Goal: Check status: Check status

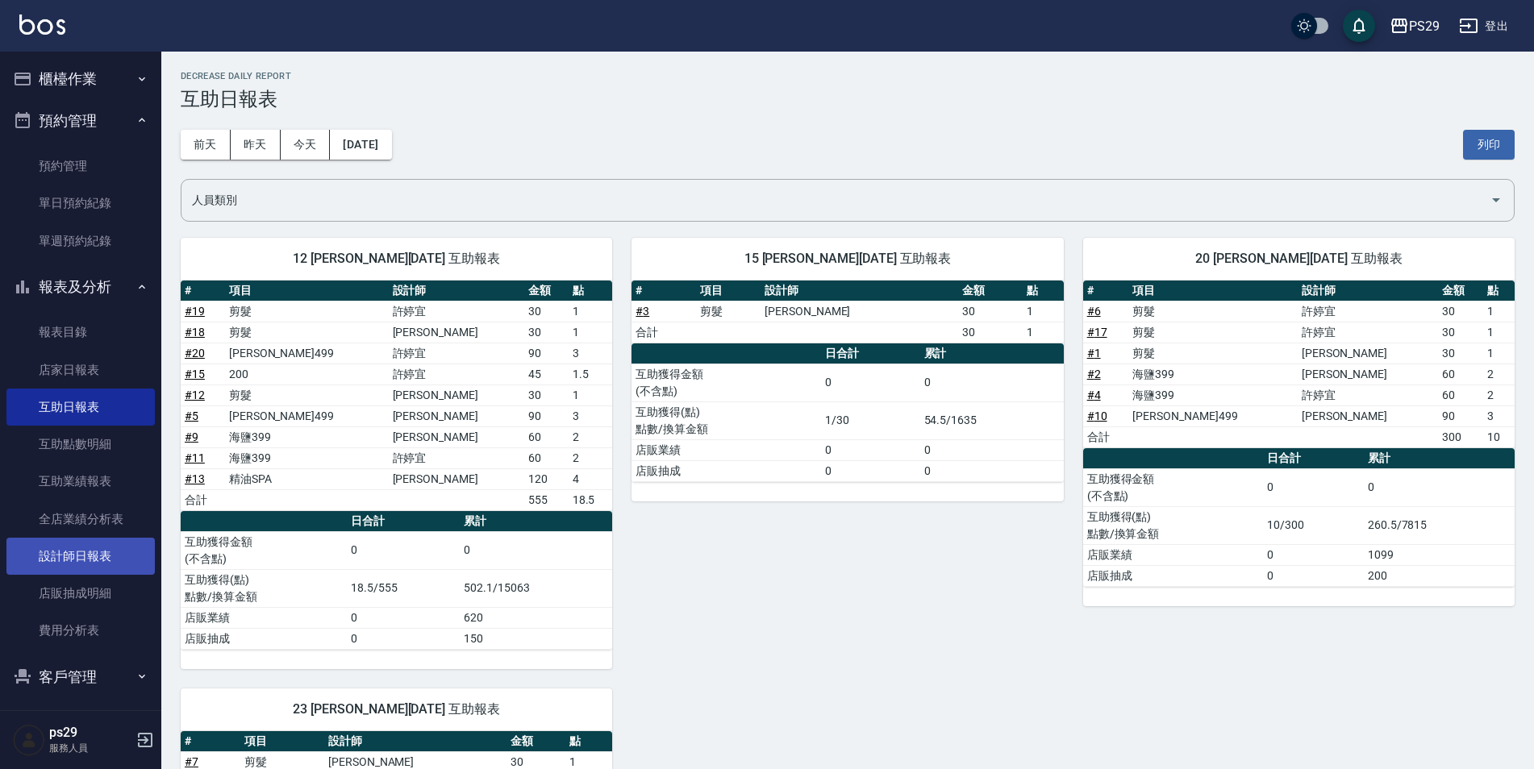
click at [52, 542] on link "設計師日報表" at bounding box center [80, 556] width 148 height 37
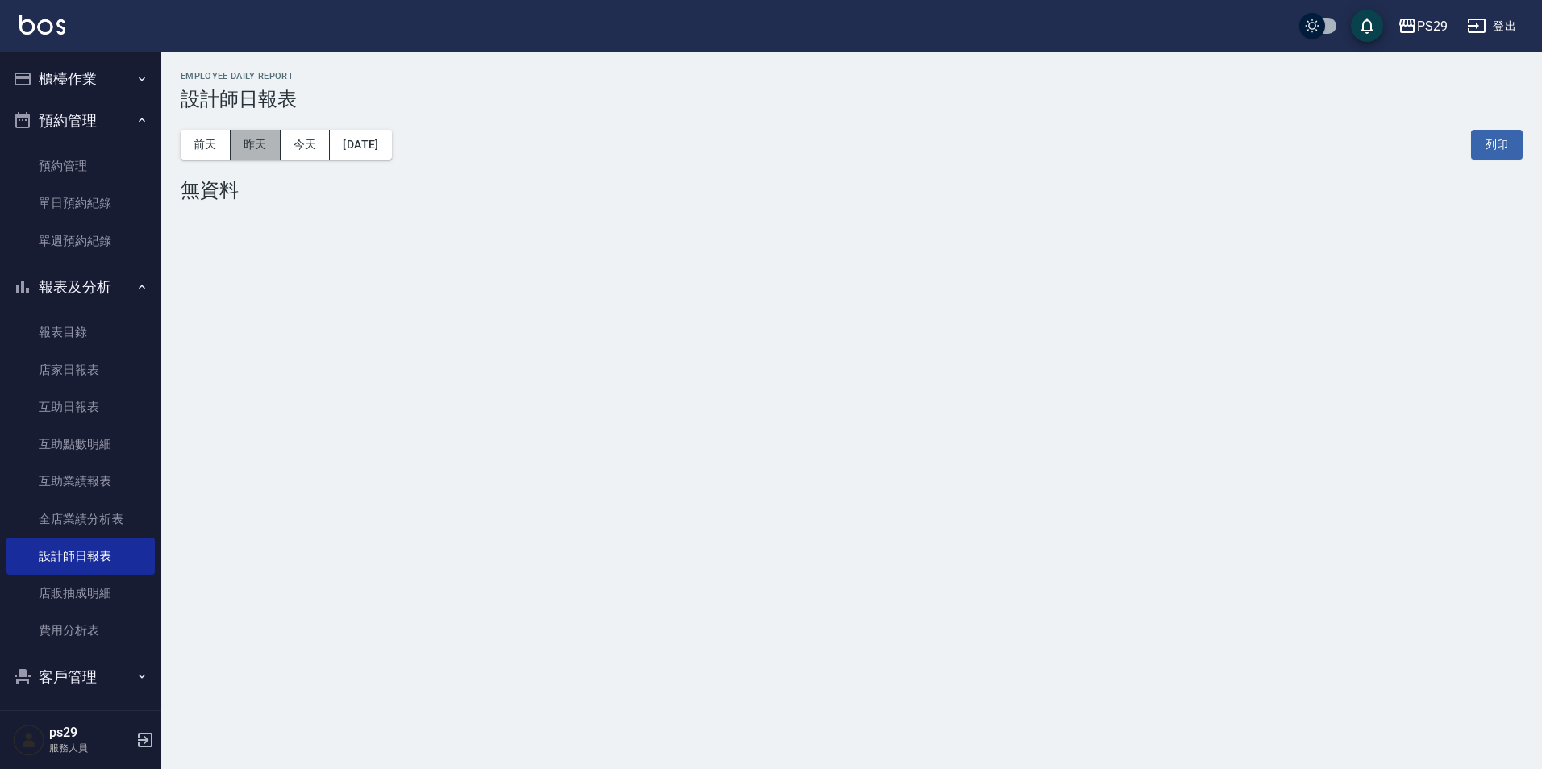
click at [255, 156] on button "昨天" at bounding box center [256, 145] width 50 height 30
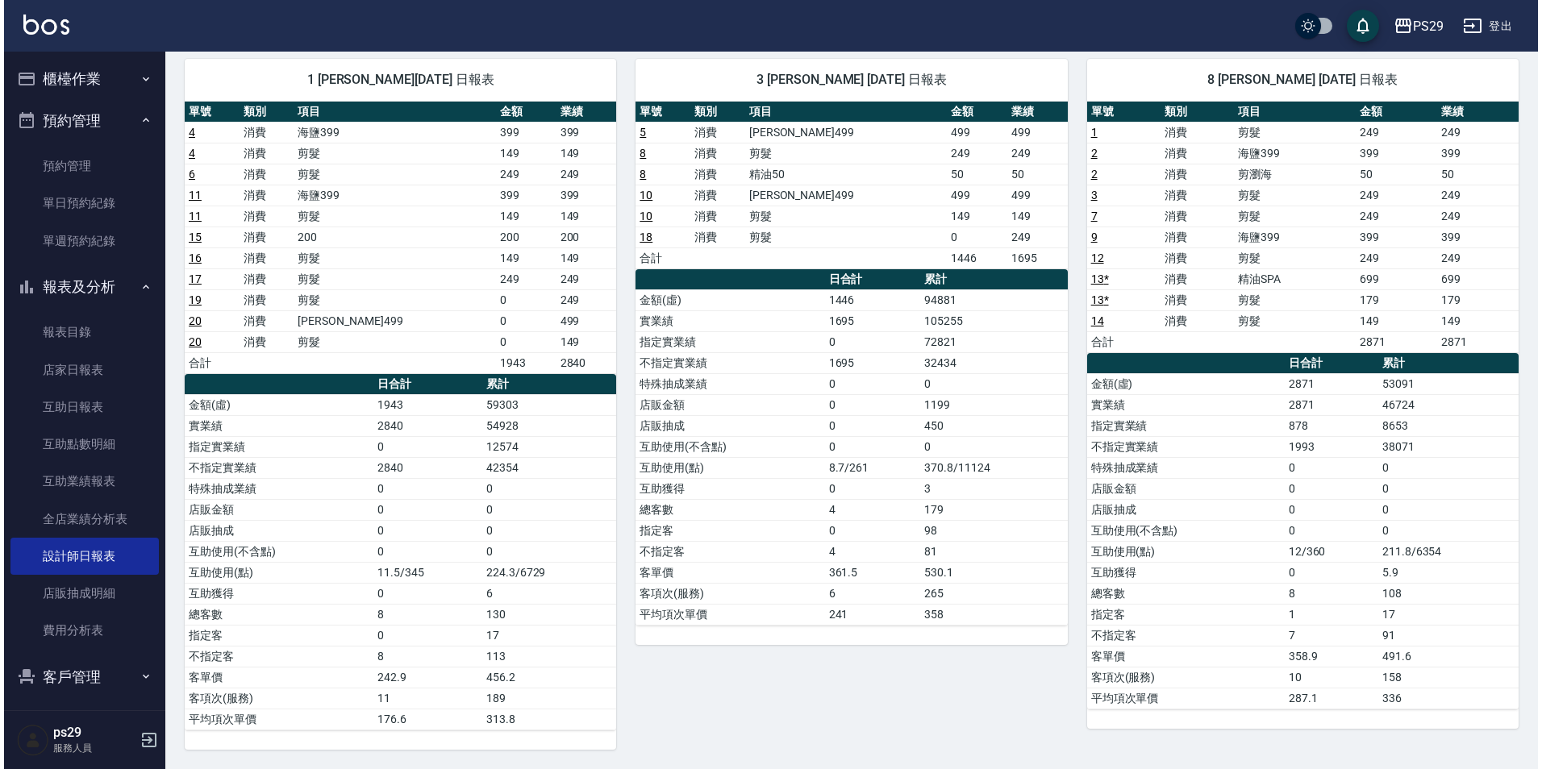
scroll to position [40, 0]
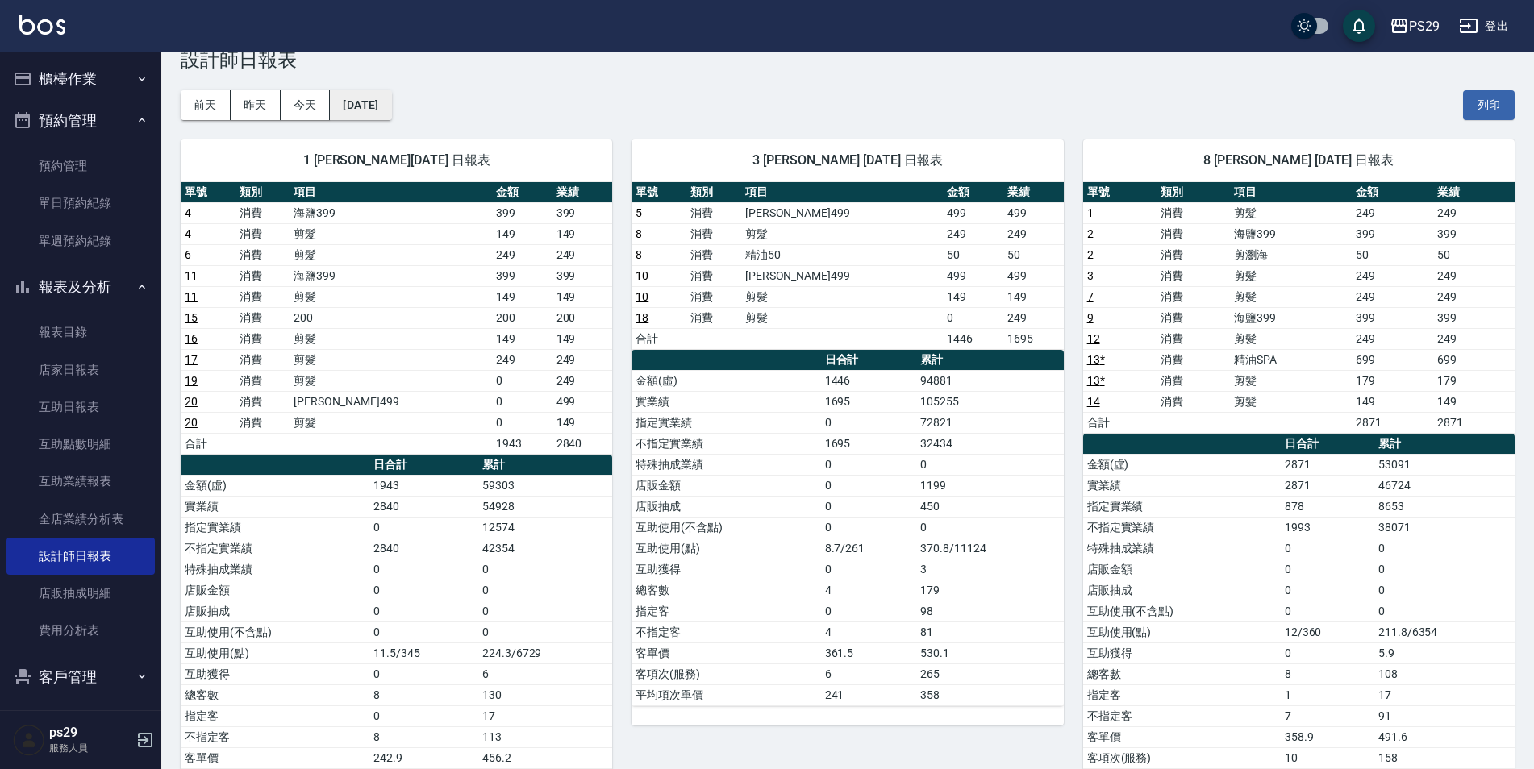
click at [391, 101] on button "[DATE]" at bounding box center [360, 105] width 61 height 30
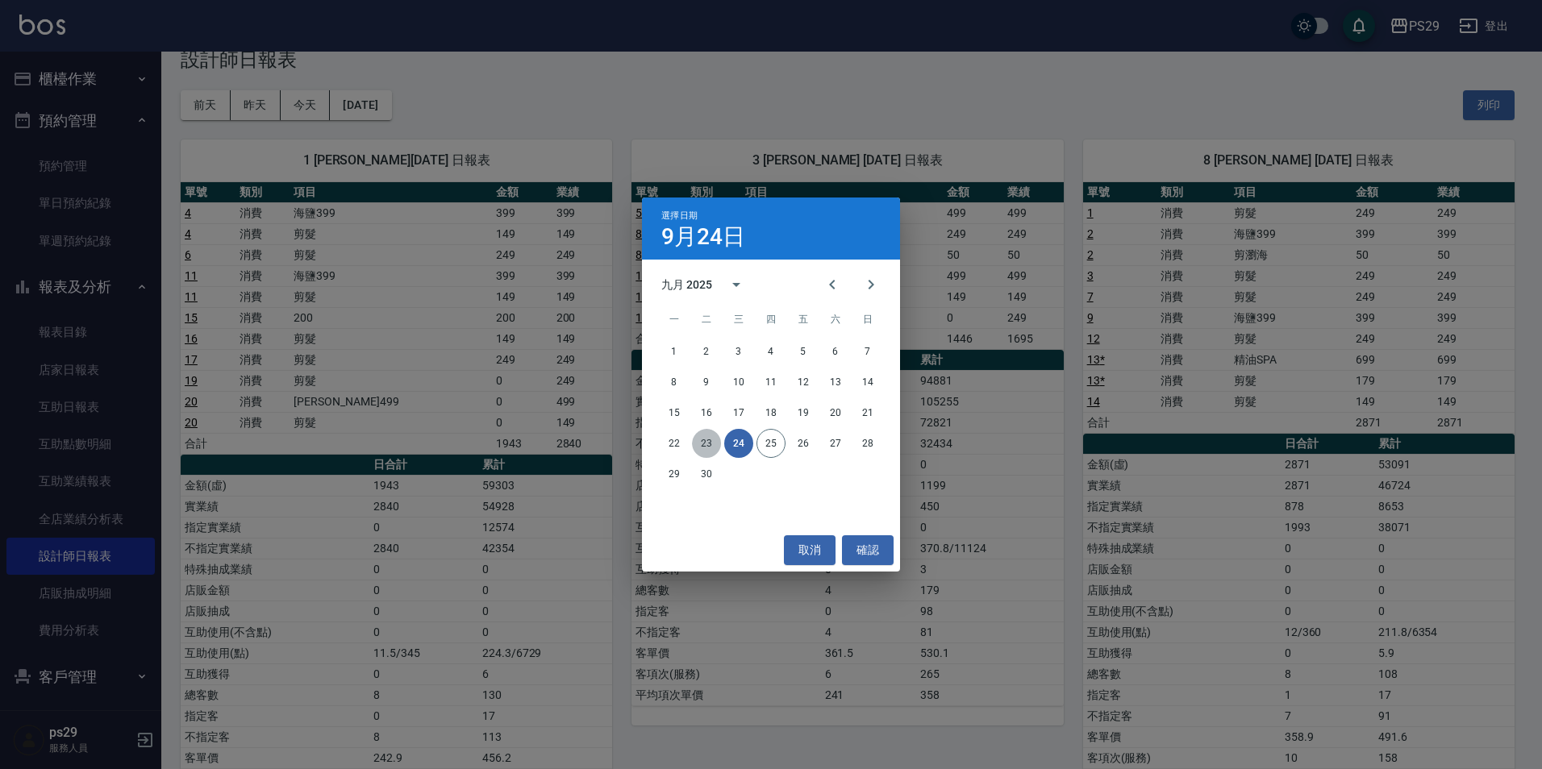
click at [706, 435] on button "23" at bounding box center [706, 443] width 29 height 29
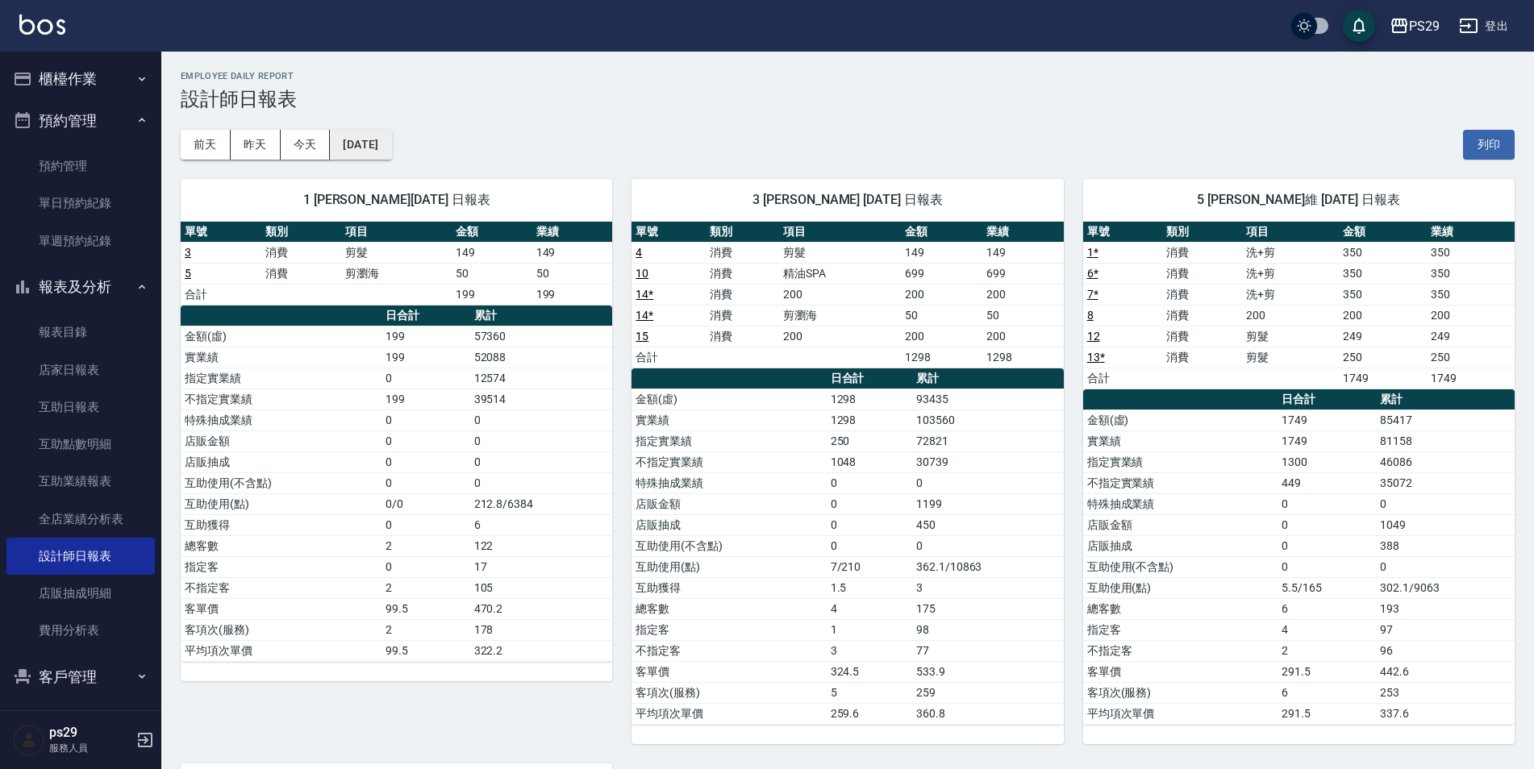
click at [391, 140] on button "[DATE]" at bounding box center [360, 145] width 61 height 30
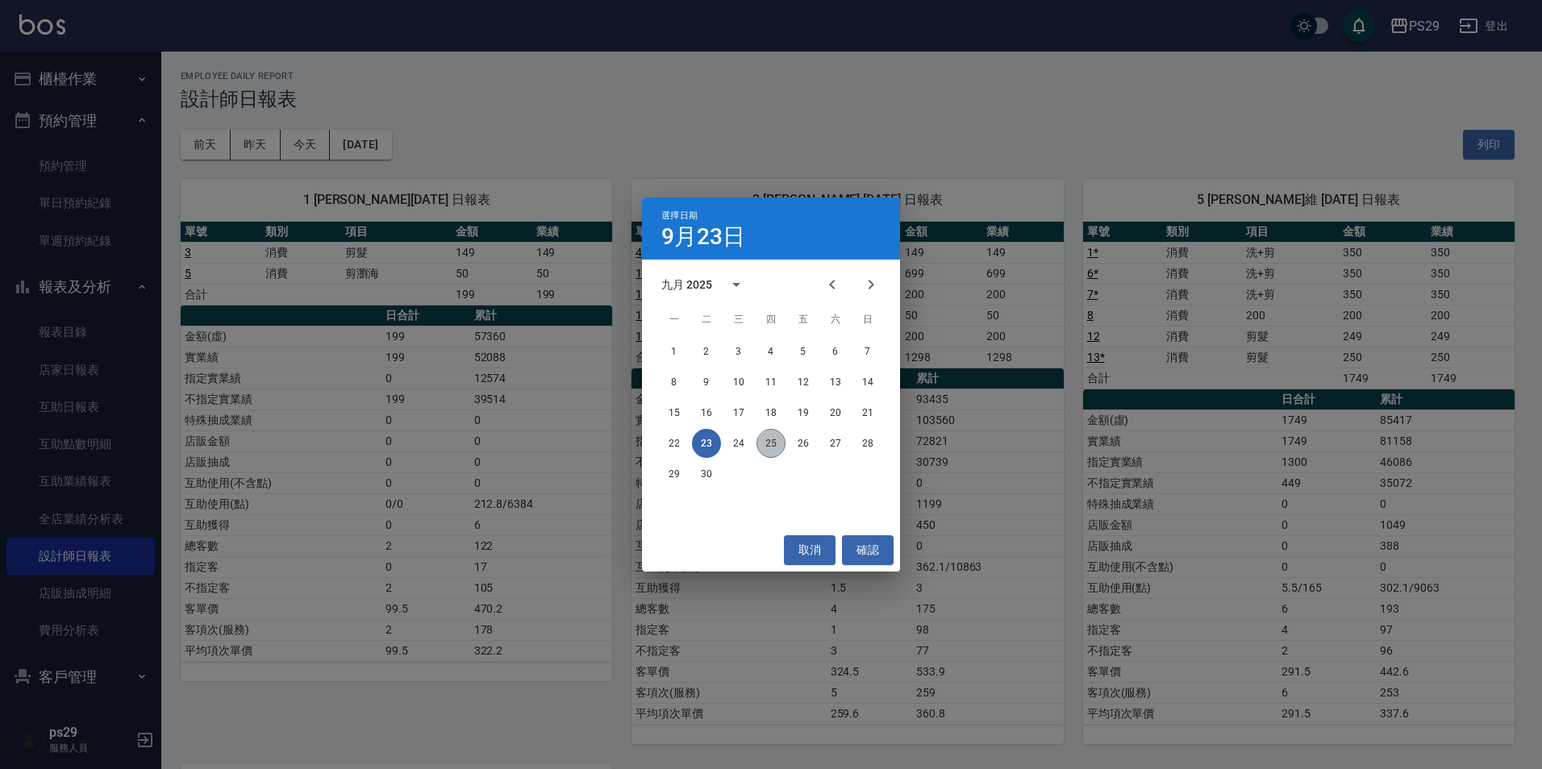
click at [768, 439] on button "25" at bounding box center [770, 443] width 29 height 29
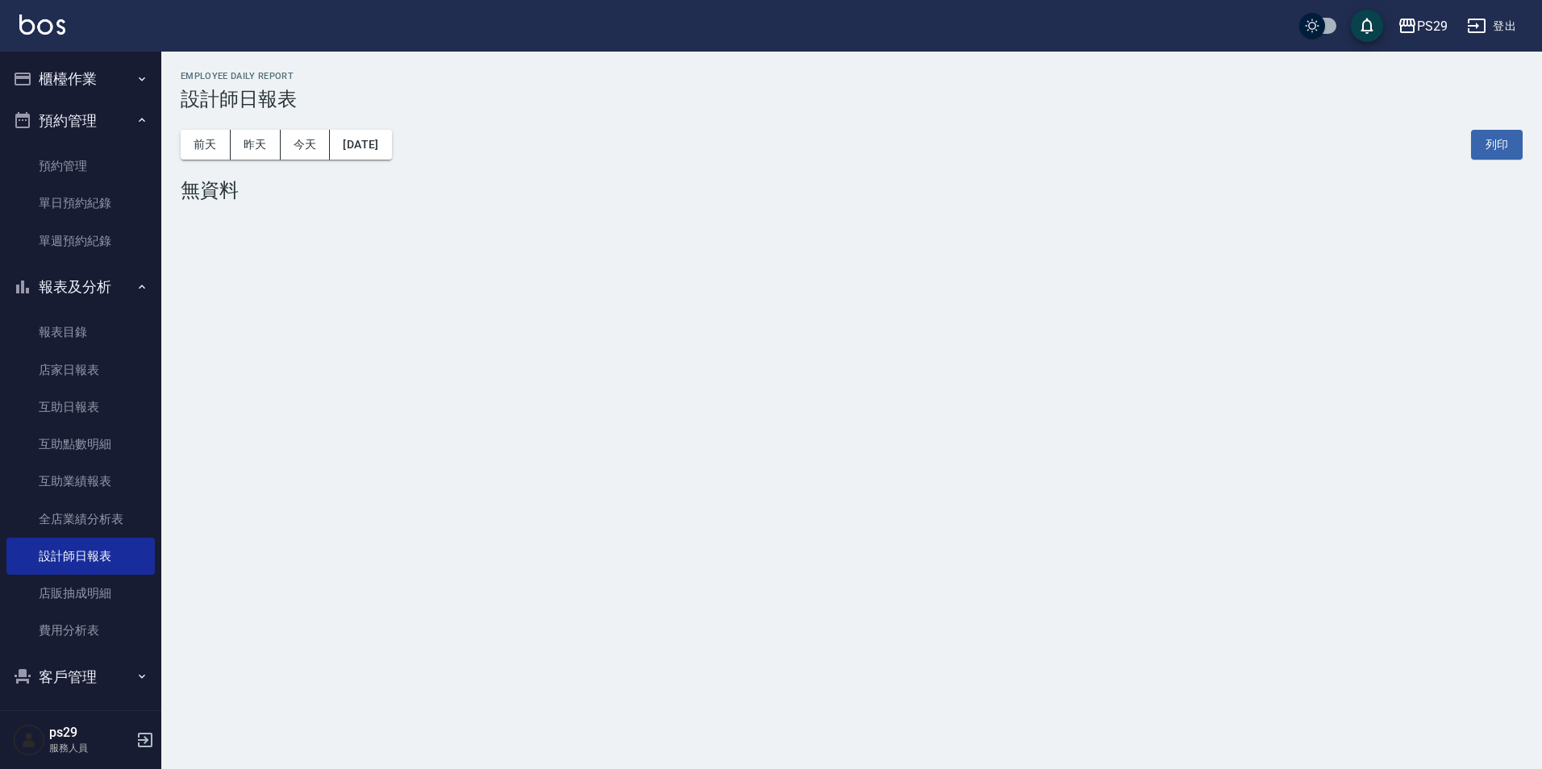
click at [373, 126] on div "[DATE] [DATE] [DATE] [DATE] 列印" at bounding box center [852, 144] width 1342 height 69
click at [373, 144] on button "[DATE]" at bounding box center [360, 145] width 61 height 30
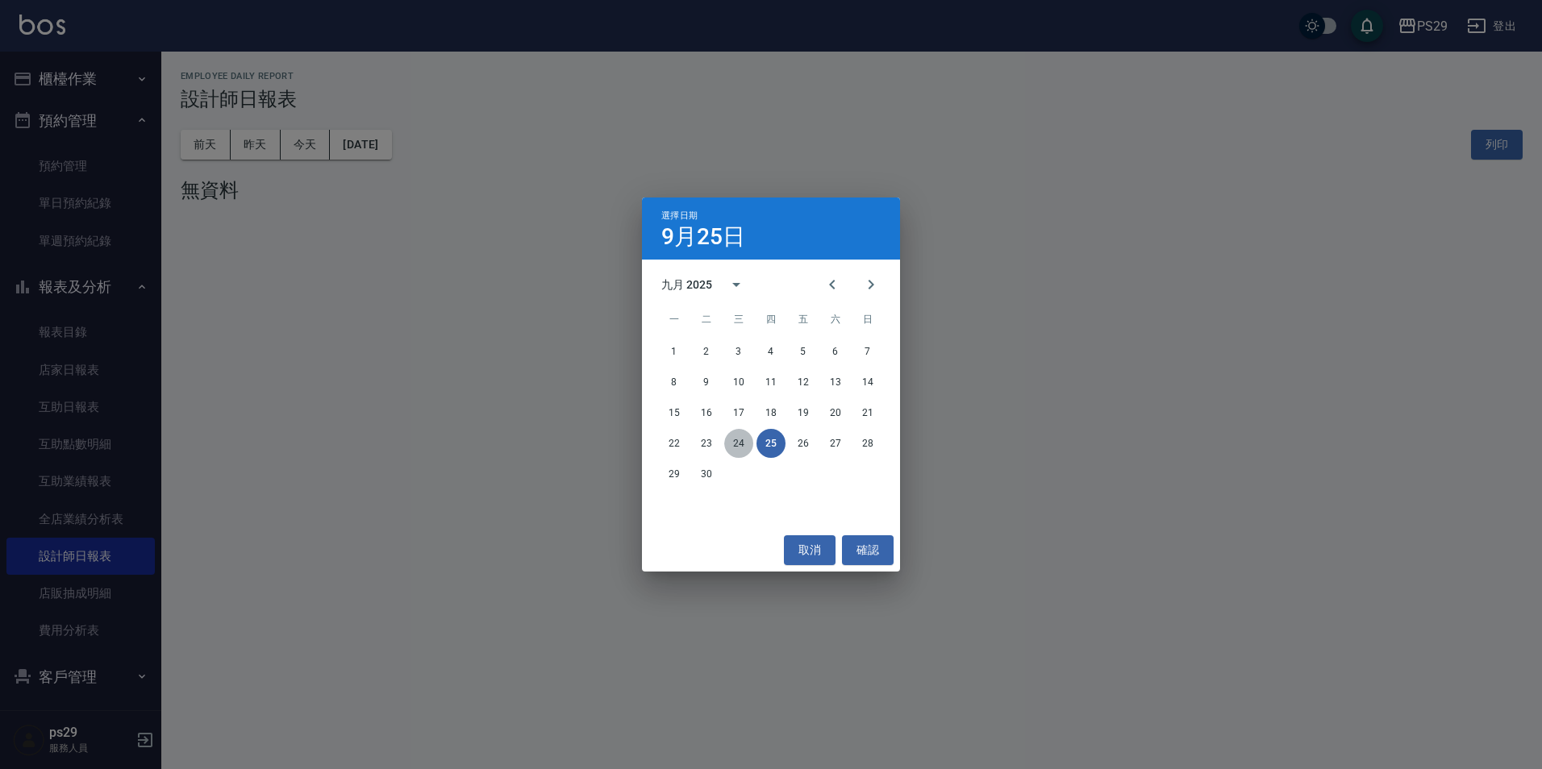
click at [742, 434] on button "24" at bounding box center [738, 443] width 29 height 29
